Goal: Communication & Community: Answer question/provide support

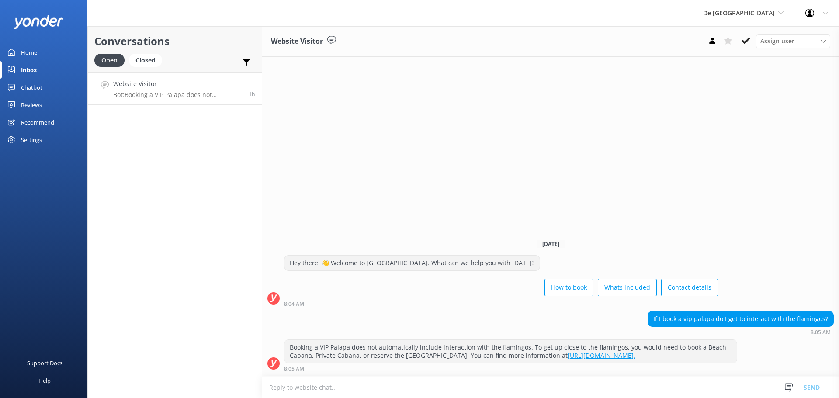
click at [151, 86] on h4 "Website Visitor" at bounding box center [177, 84] width 129 height 10
click at [743, 42] on use at bounding box center [746, 40] width 9 height 7
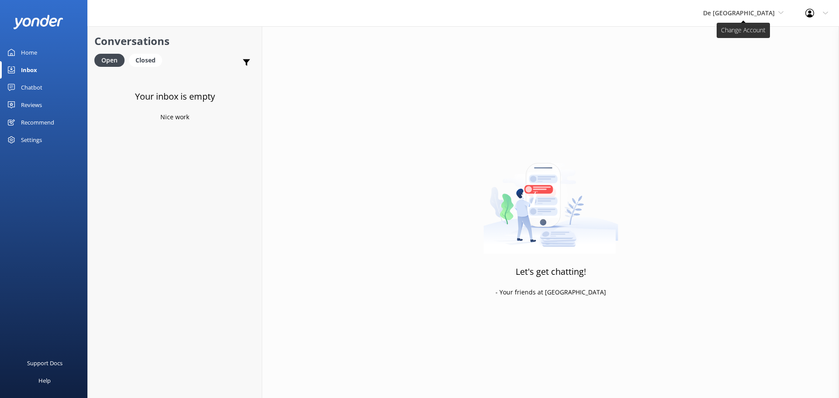
click at [753, 11] on span "De [GEOGRAPHIC_DATA]" at bounding box center [739, 13] width 72 height 8
click at [758, 53] on link "Aruba's Activities Expert" at bounding box center [735, 57] width 87 height 21
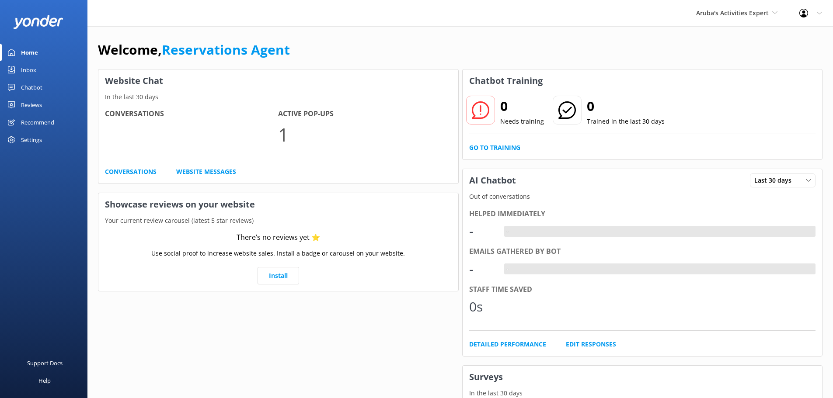
click at [41, 71] on link "Inbox" at bounding box center [43, 69] width 87 height 17
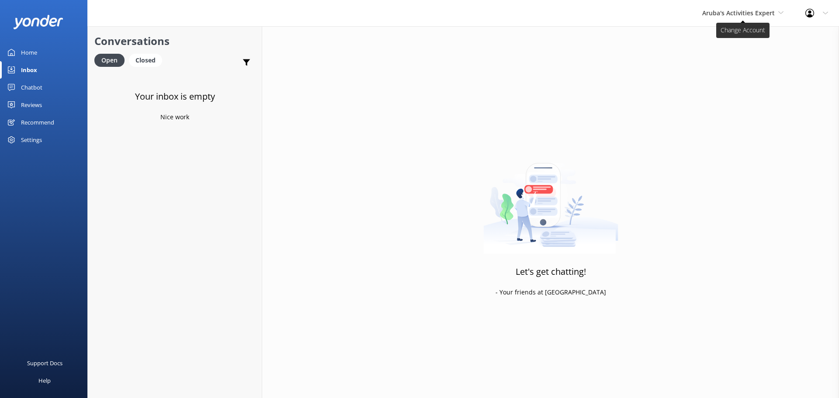
click at [736, 14] on span "Aruba's Activities Expert" at bounding box center [738, 13] width 73 height 8
click at [740, 74] on link "The Captain" at bounding box center [734, 78] width 87 height 21
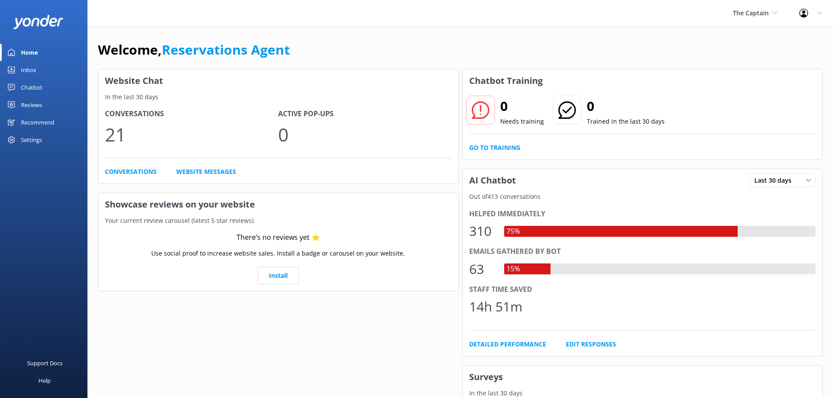
click at [35, 66] on div "Inbox" at bounding box center [28, 69] width 15 height 17
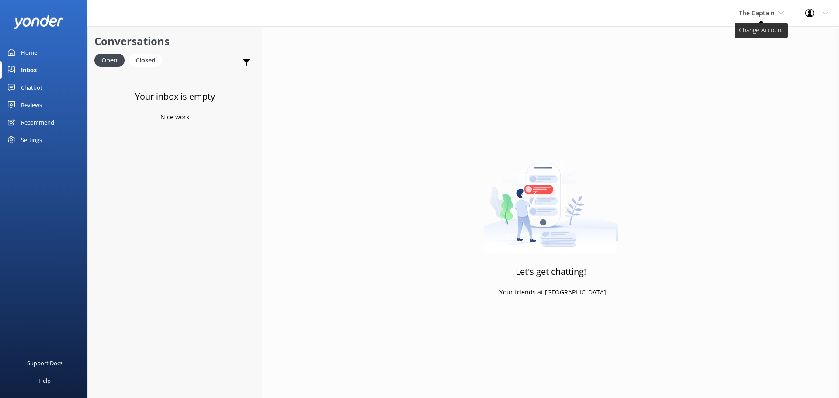
click at [761, 13] on span "The Captain" at bounding box center [757, 13] width 36 height 8
click at [743, 64] on link "Aruba's Activities Expert" at bounding box center [771, 57] width 87 height 21
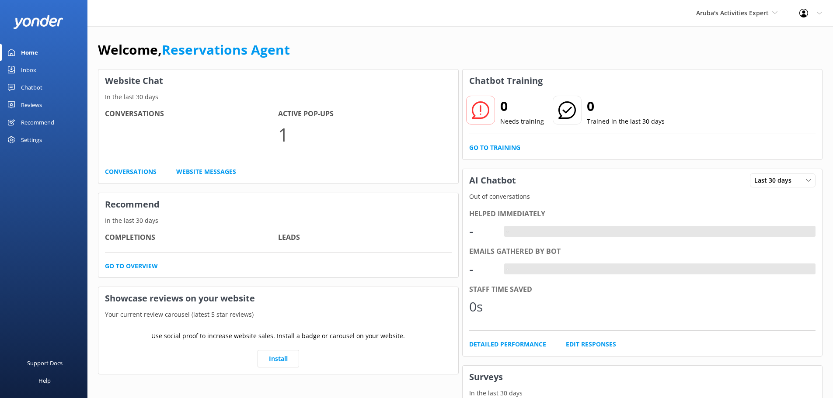
click at [44, 66] on link "Inbox" at bounding box center [43, 69] width 87 height 17
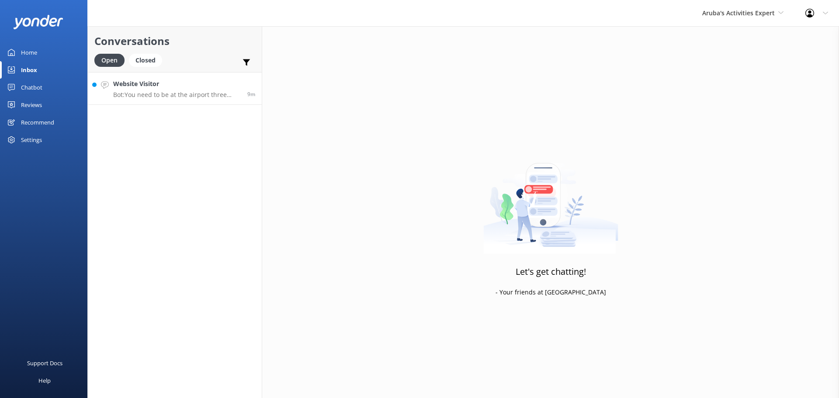
click at [204, 102] on link "Website Visitor Bot: You need to be at the airport three hours prior to your de…" at bounding box center [175, 88] width 174 height 33
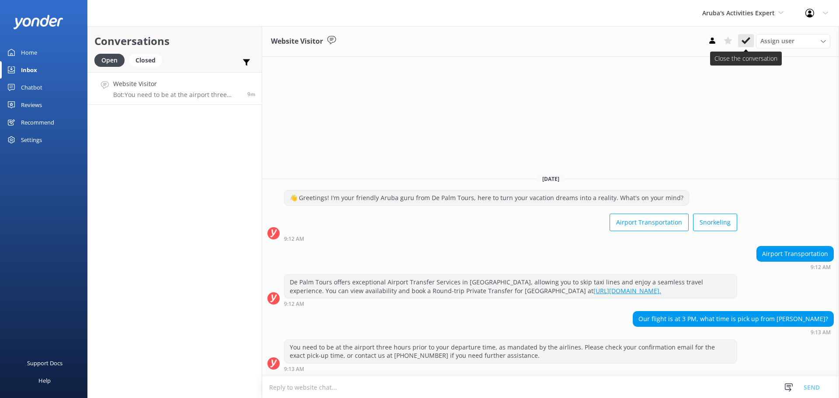
click at [750, 41] on icon at bounding box center [746, 40] width 9 height 9
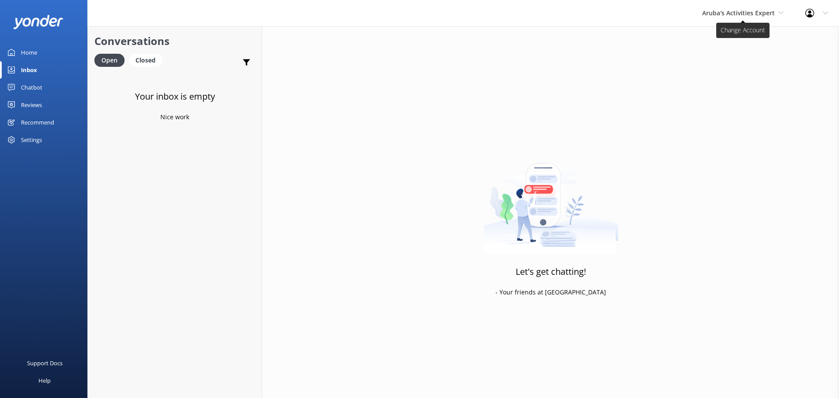
click at [721, 15] on span "Aruba's Activities Expert" at bounding box center [738, 13] width 73 height 8
click at [727, 39] on link "De [GEOGRAPHIC_DATA]" at bounding box center [734, 36] width 87 height 21
click at [751, 20] on div "De [GEOGRAPHIC_DATA] [GEOGRAPHIC_DATA] [GEOGRAPHIC_DATA]'s Activities Expert Th…" at bounding box center [743, 13] width 102 height 26
click at [756, 56] on link "Aruba's Activities Expert" at bounding box center [735, 57] width 87 height 21
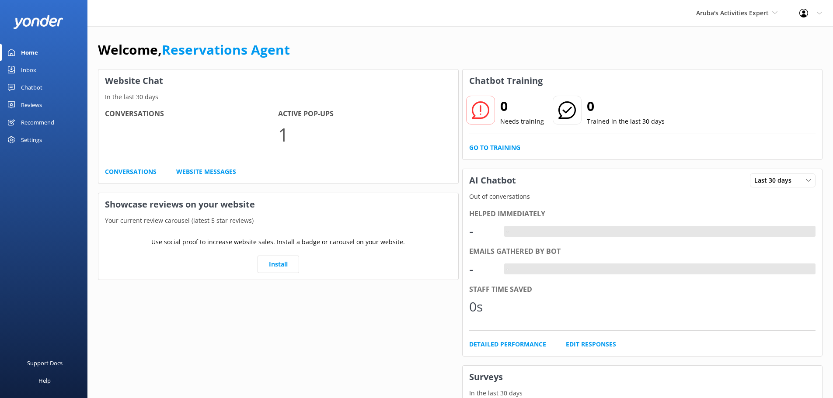
click at [26, 73] on div "Inbox" at bounding box center [28, 69] width 15 height 17
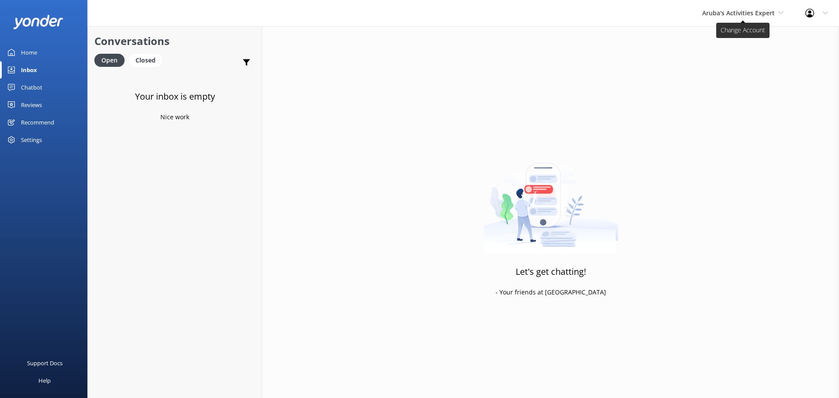
click at [725, 17] on span "Aruba's Activities Expert" at bounding box center [742, 13] width 81 height 10
click at [728, 74] on link "The Captain" at bounding box center [734, 78] width 87 height 21
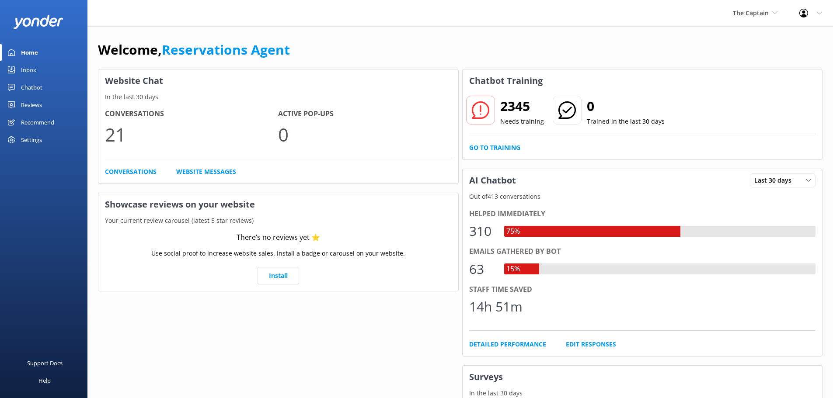
click at [27, 68] on div "Inbox" at bounding box center [28, 69] width 15 height 17
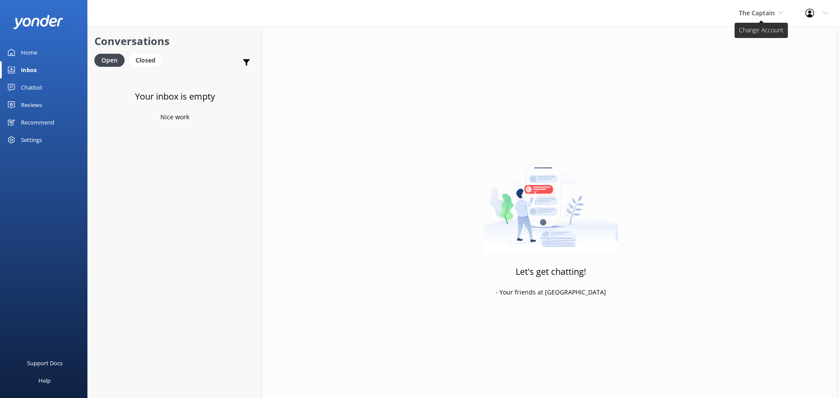
click at [762, 16] on span "The Captain" at bounding box center [757, 13] width 36 height 8
click at [45, 72] on link "Inbox" at bounding box center [43, 69] width 87 height 17
click at [769, 12] on span "The Captain" at bounding box center [757, 13] width 36 height 8
click at [757, 60] on link "Aruba's Activities Expert" at bounding box center [771, 57] width 87 height 21
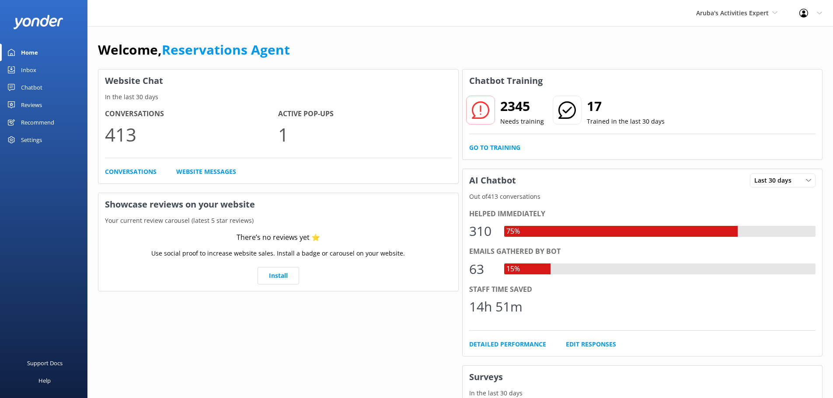
click at [51, 72] on link "Inbox" at bounding box center [43, 69] width 87 height 17
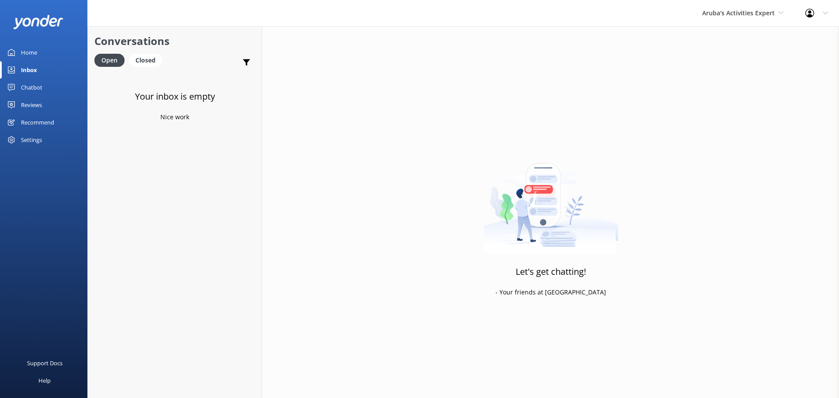
click at [729, 24] on div "Aruba's Activities Expert [GEOGRAPHIC_DATA] [GEOGRAPHIC_DATA]'s Activities Expe…" at bounding box center [742, 13] width 103 height 26
click at [712, 82] on link "The Captain" at bounding box center [734, 78] width 87 height 21
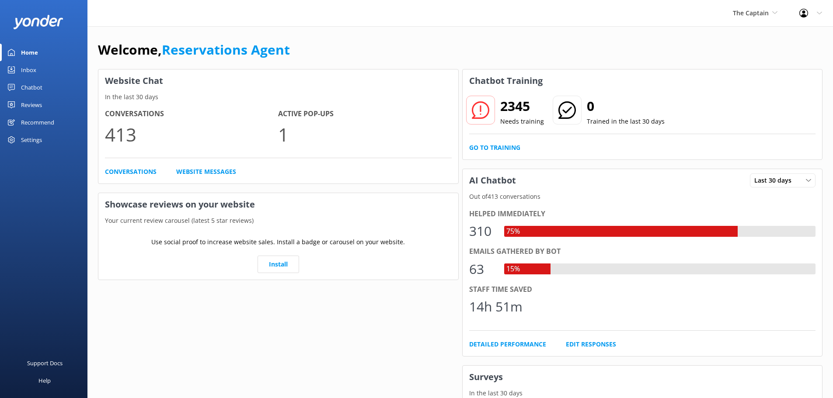
click at [35, 67] on div "Inbox" at bounding box center [28, 69] width 15 height 17
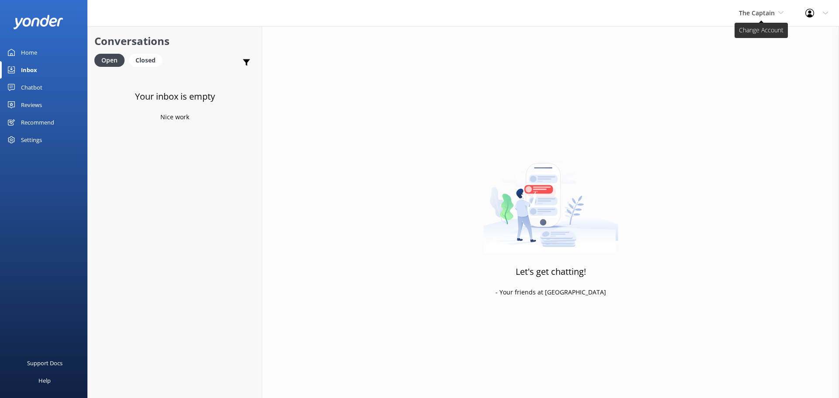
click at [758, 10] on span "The Captain" at bounding box center [757, 13] width 36 height 8
click at [761, 30] on link "De [GEOGRAPHIC_DATA]" at bounding box center [771, 36] width 87 height 21
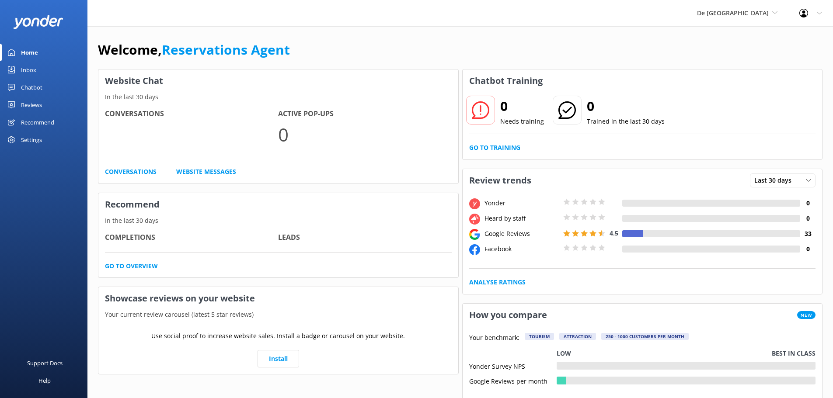
click at [37, 66] on link "Inbox" at bounding box center [43, 69] width 87 height 17
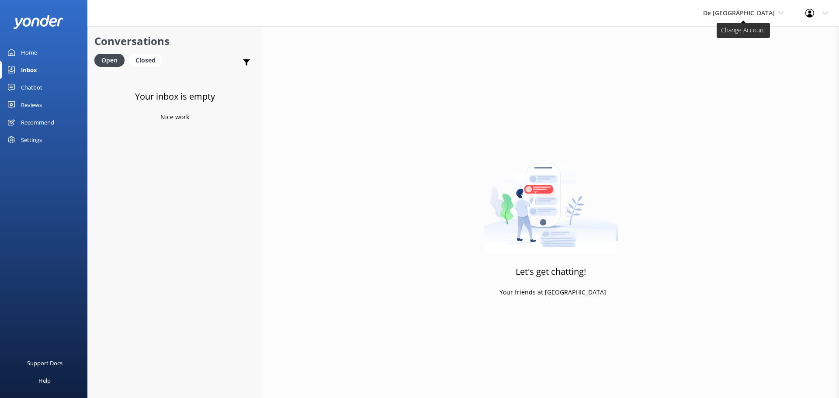
click at [738, 15] on span "De [GEOGRAPHIC_DATA]" at bounding box center [739, 13] width 72 height 8
click at [752, 60] on link "Aruba's Activities Expert" at bounding box center [735, 57] width 87 height 21
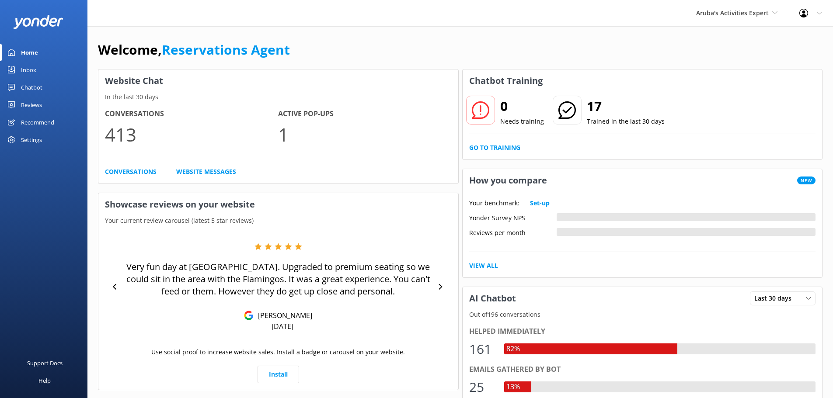
drag, startPoint x: 36, startPoint y: 66, endPoint x: 48, endPoint y: 66, distance: 11.8
click at [35, 66] on div "Inbox" at bounding box center [28, 69] width 15 height 17
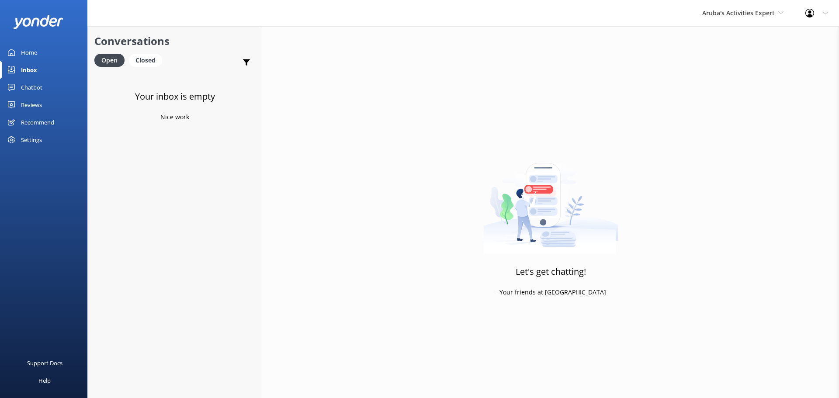
click at [736, 7] on div "Aruba's Activities Expert [GEOGRAPHIC_DATA] [GEOGRAPHIC_DATA]'s Activities Expe…" at bounding box center [742, 13] width 103 height 26
click at [739, 82] on link "The Captain" at bounding box center [734, 78] width 87 height 21
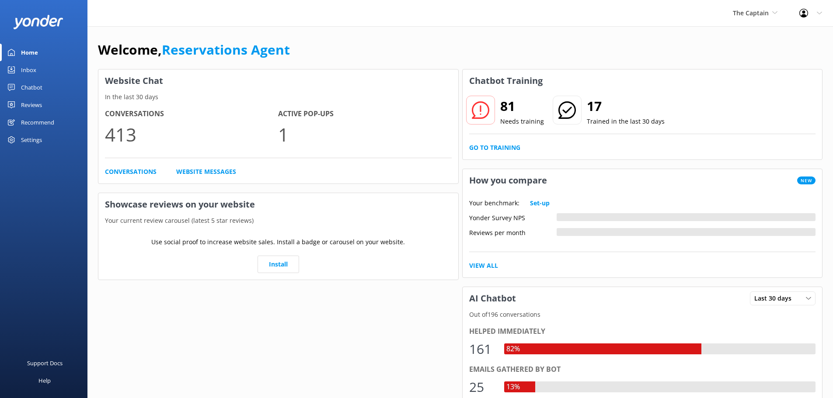
click at [31, 76] on div "Inbox" at bounding box center [28, 69] width 15 height 17
